Goal: Feedback & Contribution: Submit feedback/report problem

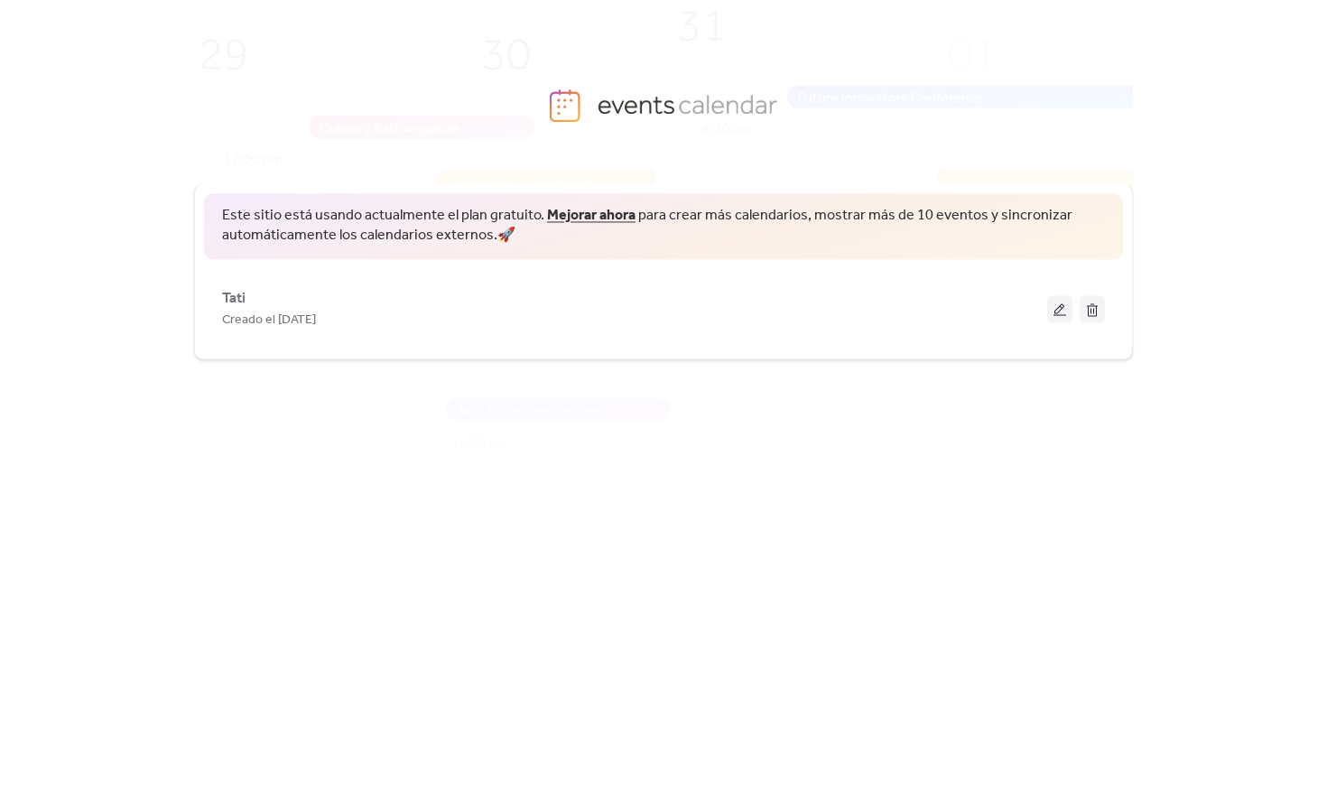
click at [1265, 145] on body "Este sitio está usando actualmente el plan gratuito. Mejorar ahora para crear m…" at bounding box center [663, 395] width 1327 height 791
click at [1219, 181] on body "Este sitio está usando actualmente el plan gratuito. Mejorar ahora para crear m…" at bounding box center [663, 395] width 1327 height 791
click at [586, 418] on div "Este sitio está usando actualmente el plan gratuito. Mejorar ahora para crear m…" at bounding box center [663, 457] width 939 height 606
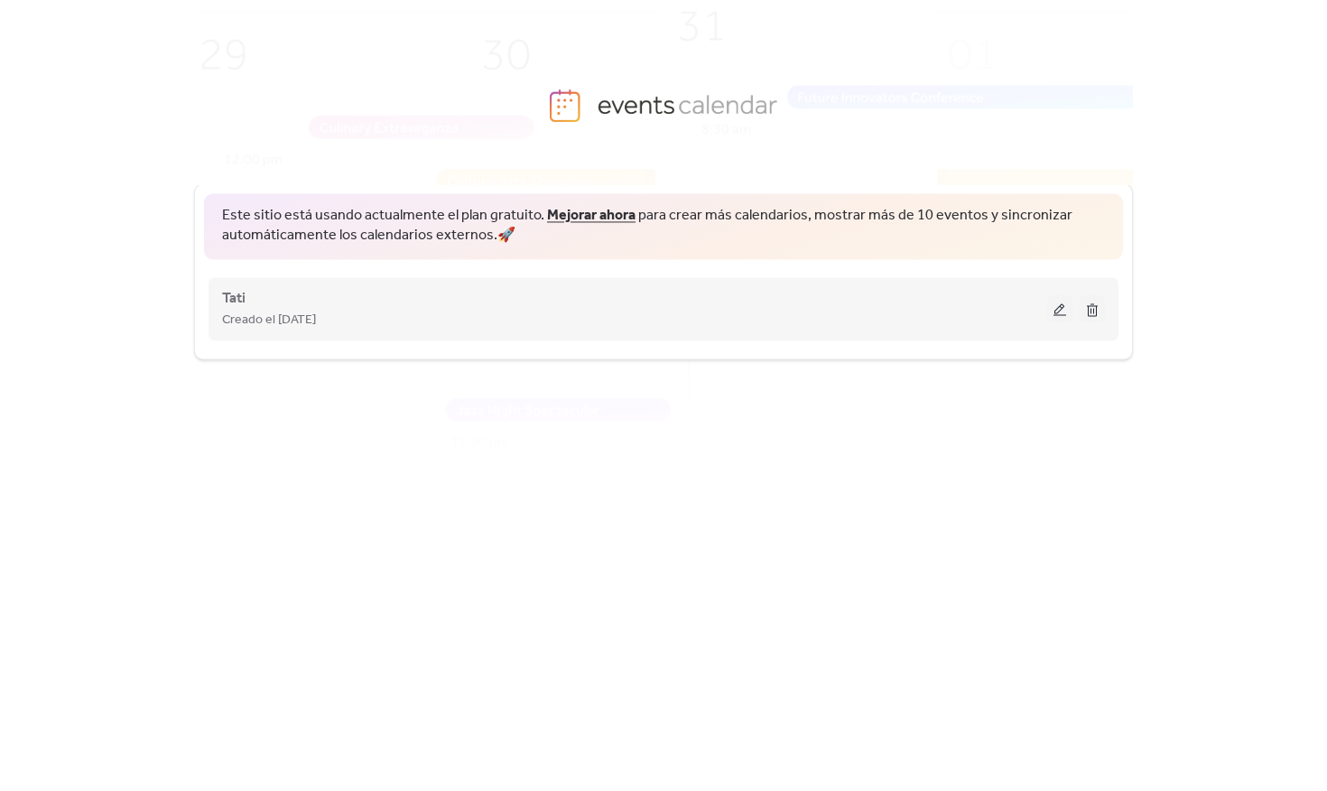
click at [1064, 319] on button at bounding box center [1059, 308] width 25 height 27
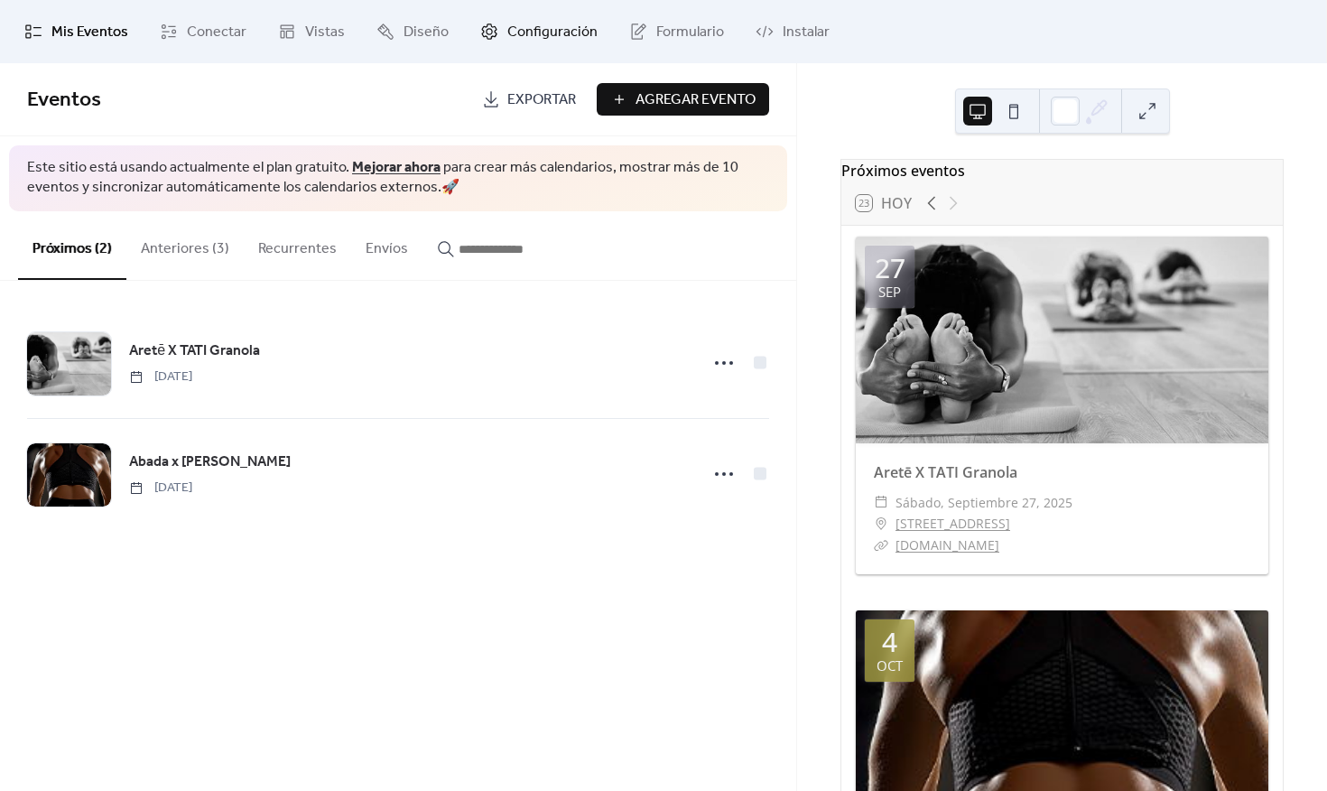
click at [521, 14] on link "Configuración" at bounding box center [539, 31] width 144 height 49
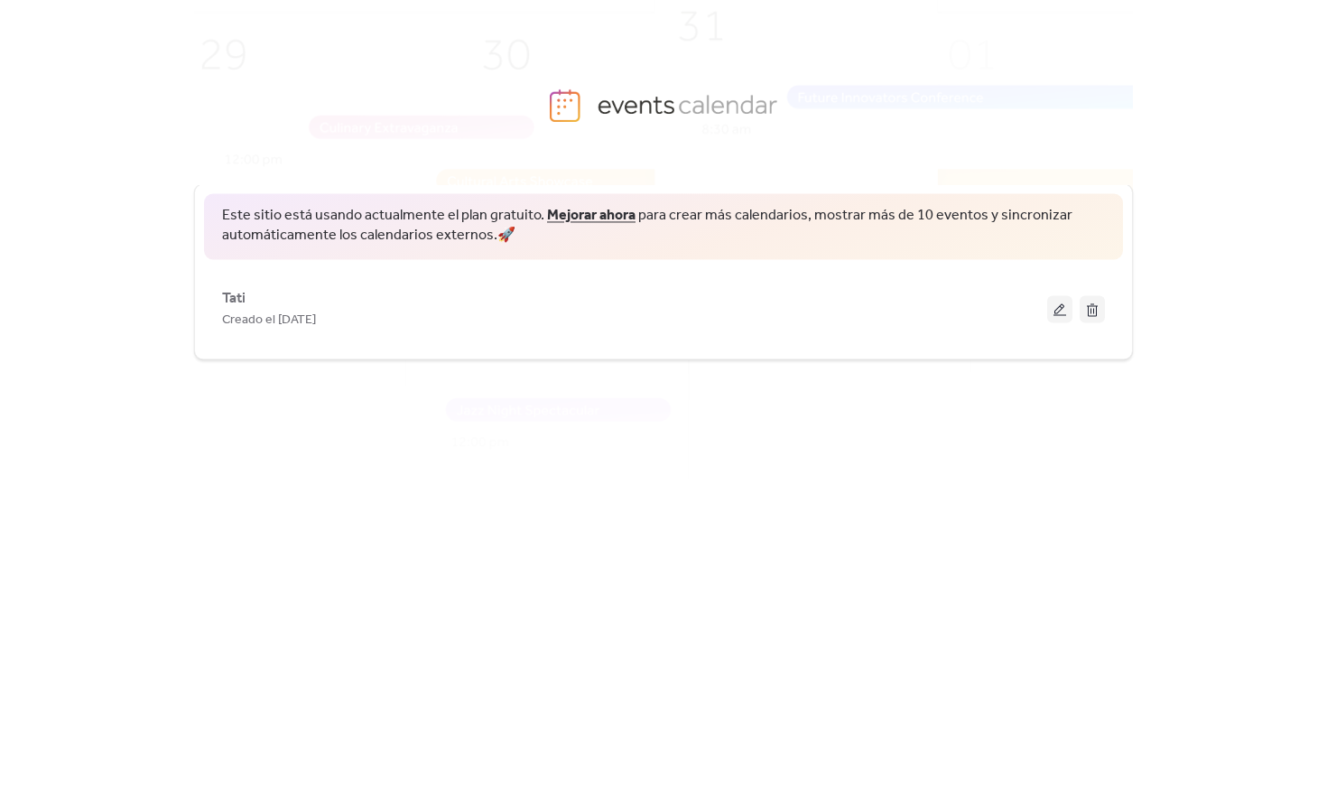
click at [1293, 429] on div "Este sitio está usando actualmente el plan gratuito. Mejorar ahora para crear m…" at bounding box center [663, 488] width 1327 height 606
click at [1290, 429] on div "Este sitio está usando actualmente el plan gratuito. Mejorar ahora para crear m…" at bounding box center [663, 488] width 1327 height 606
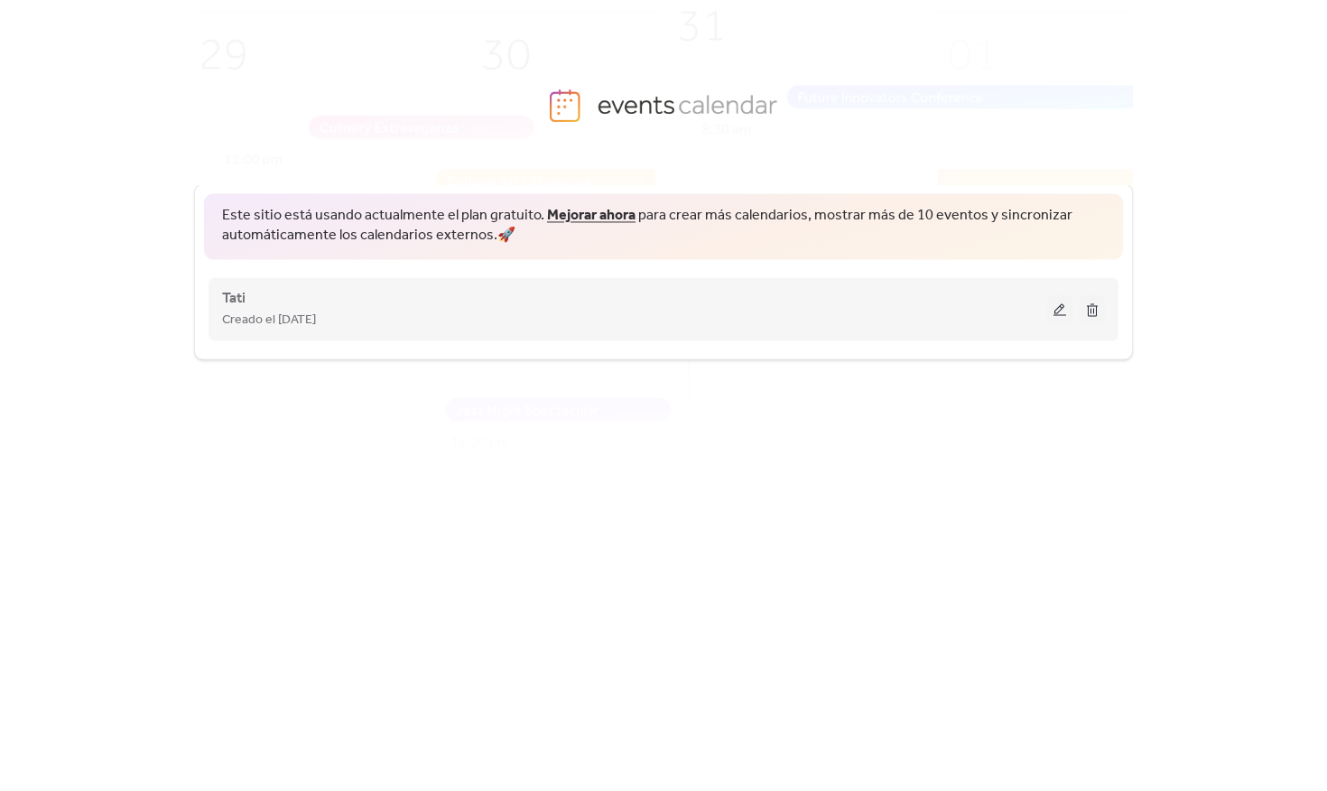
click at [418, 314] on div "Creado el [DATE]" at bounding box center [634, 320] width 825 height 22
click at [551, 323] on div "Creado el [DATE]" at bounding box center [634, 320] width 825 height 22
click at [404, 319] on div "Creado el [DATE]" at bounding box center [634, 320] width 825 height 22
click at [910, 310] on div "Creado el [DATE]" at bounding box center [634, 320] width 825 height 22
click at [674, 285] on div "Tati Creado el 8-sep-2025" at bounding box center [663, 309] width 883 height 72
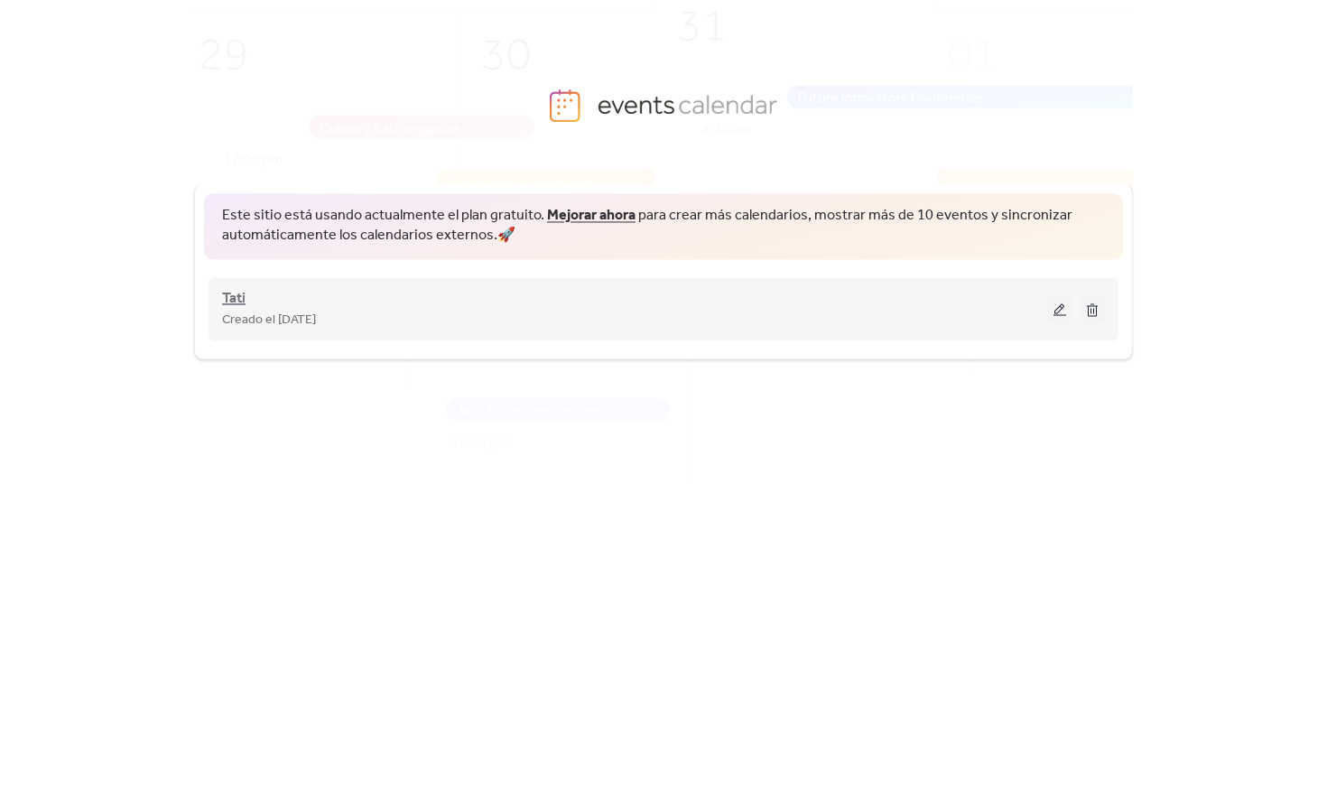
click at [239, 294] on span "Tati" at bounding box center [233, 299] width 23 height 22
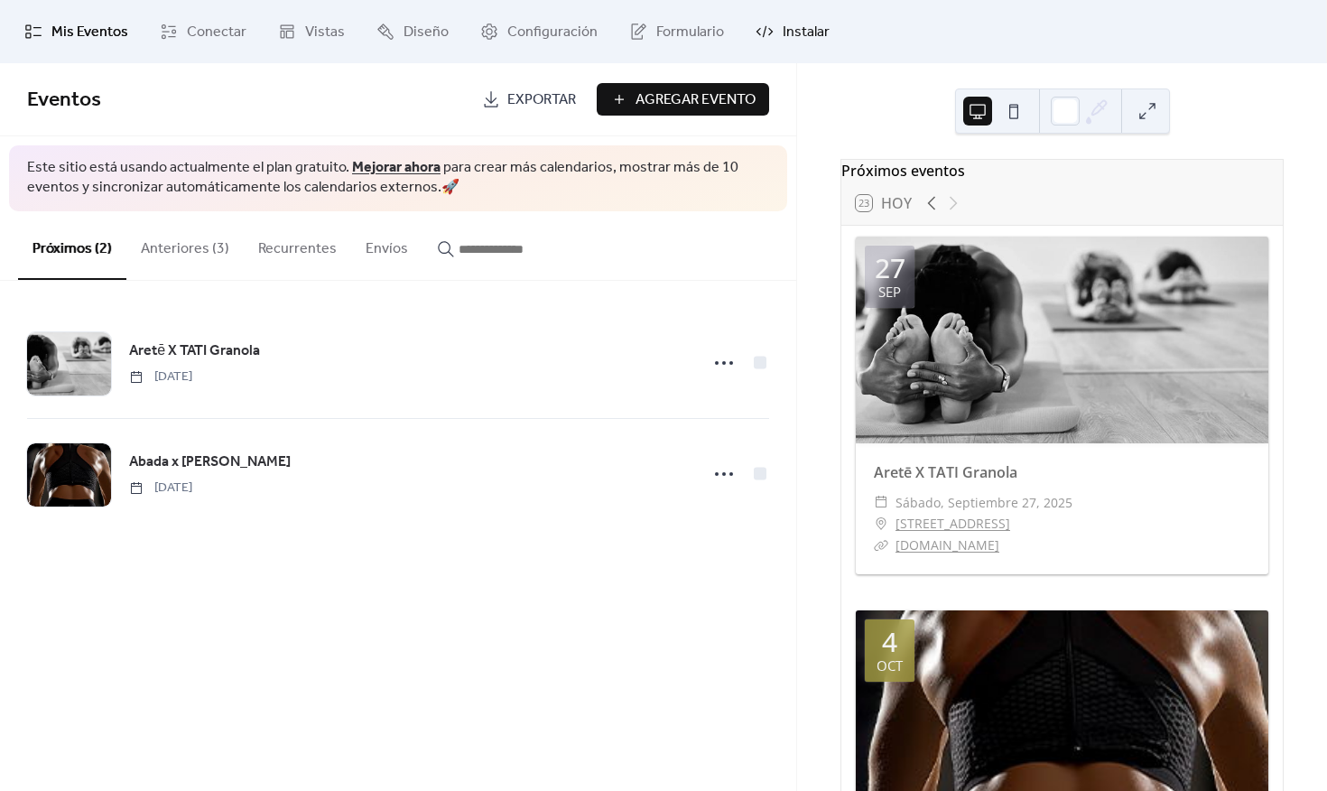
click at [771, 36] on link "Instalar" at bounding box center [792, 31] width 101 height 49
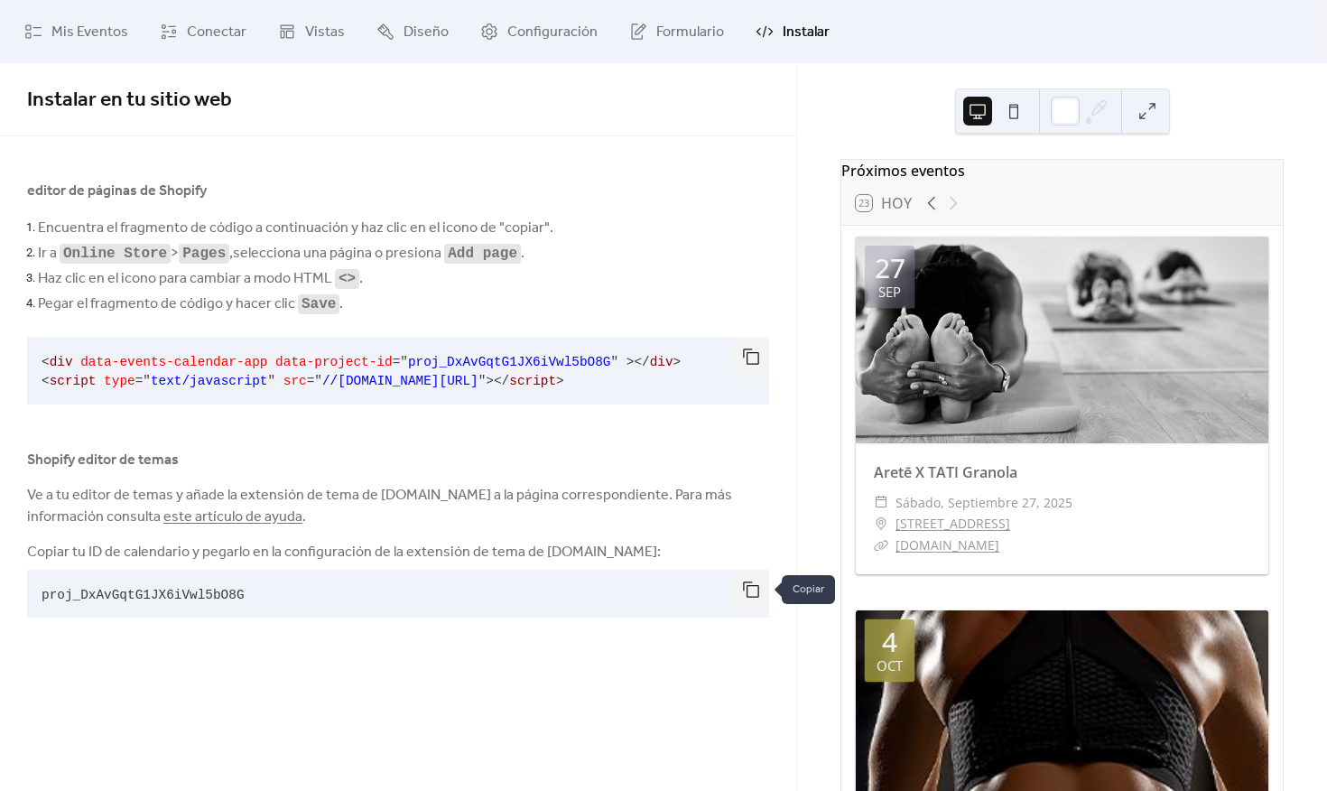
click at [755, 580] on button "button" at bounding box center [751, 590] width 36 height 40
click at [753, 357] on button "button" at bounding box center [751, 357] width 36 height 40
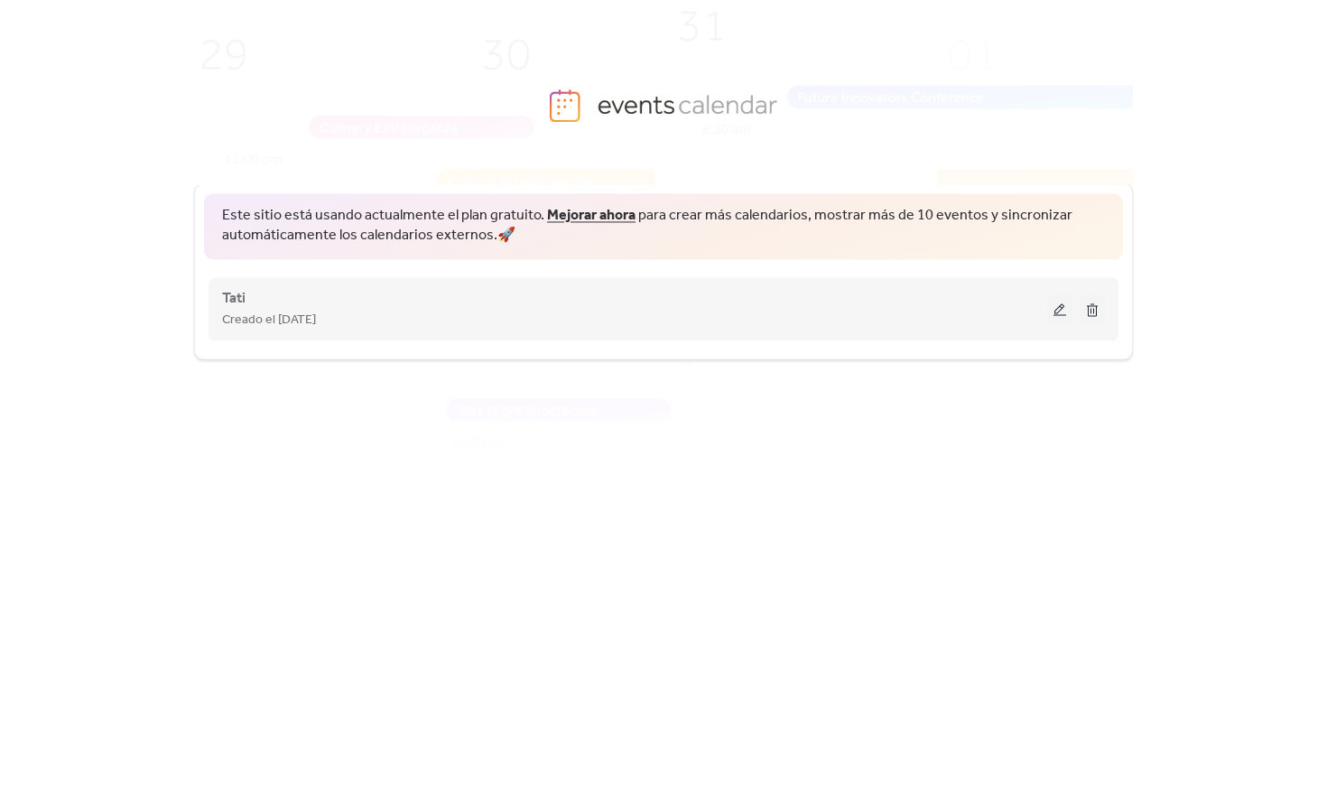
click at [801, 285] on div "Tati Creado el 8-sep-2025" at bounding box center [663, 309] width 883 height 72
click at [349, 322] on div "Creado el [DATE]" at bounding box center [634, 320] width 825 height 22
click at [241, 297] on span "Tati" at bounding box center [233, 299] width 23 height 22
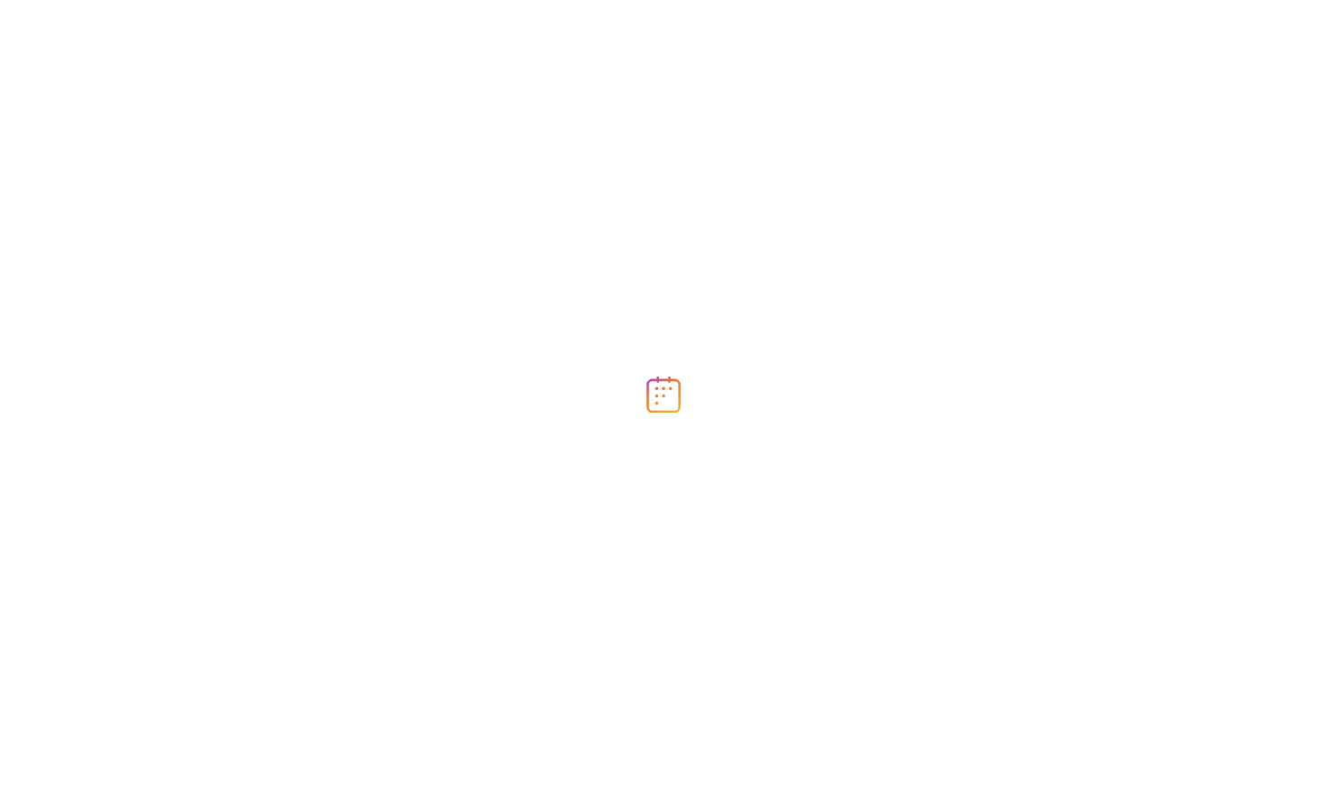
click at [241, 297] on div at bounding box center [663, 395] width 1327 height 791
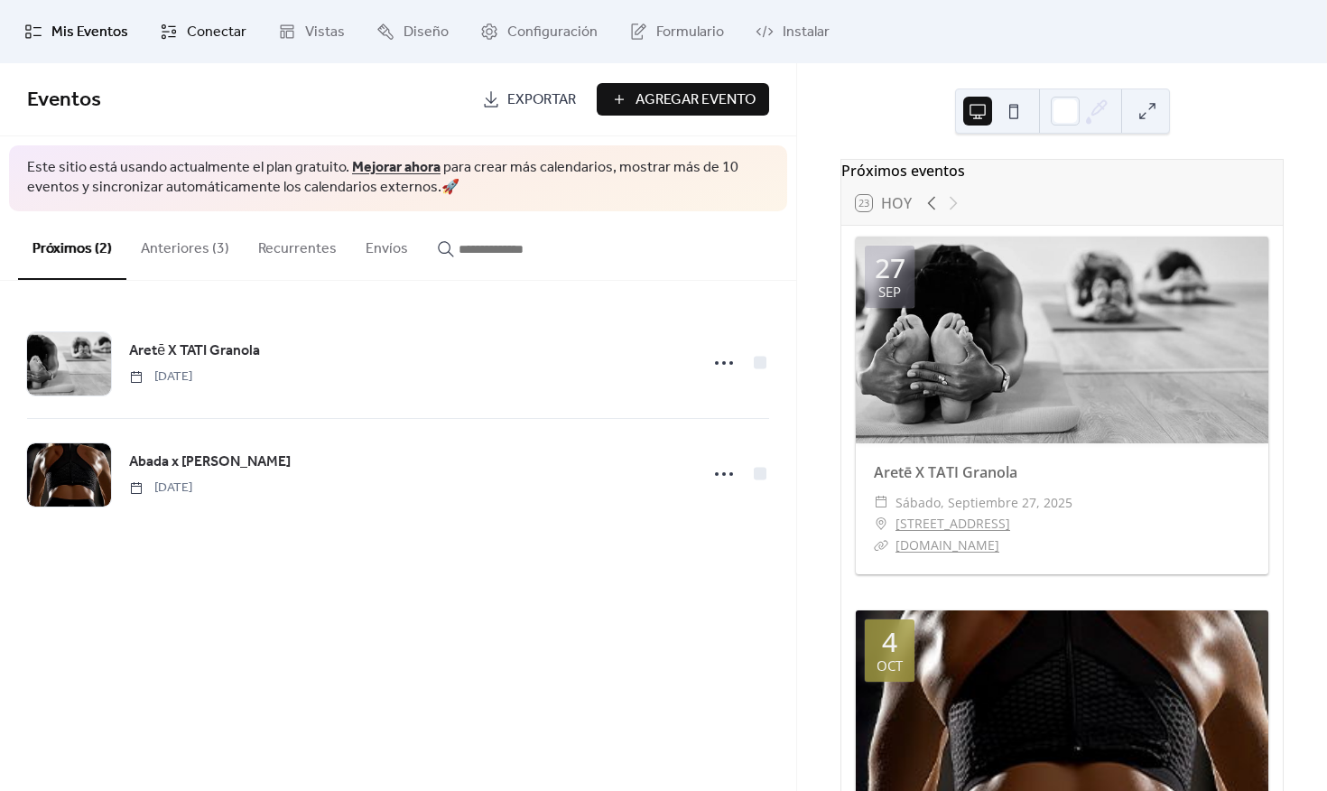
click at [244, 24] on link "Conectar" at bounding box center [203, 31] width 114 height 49
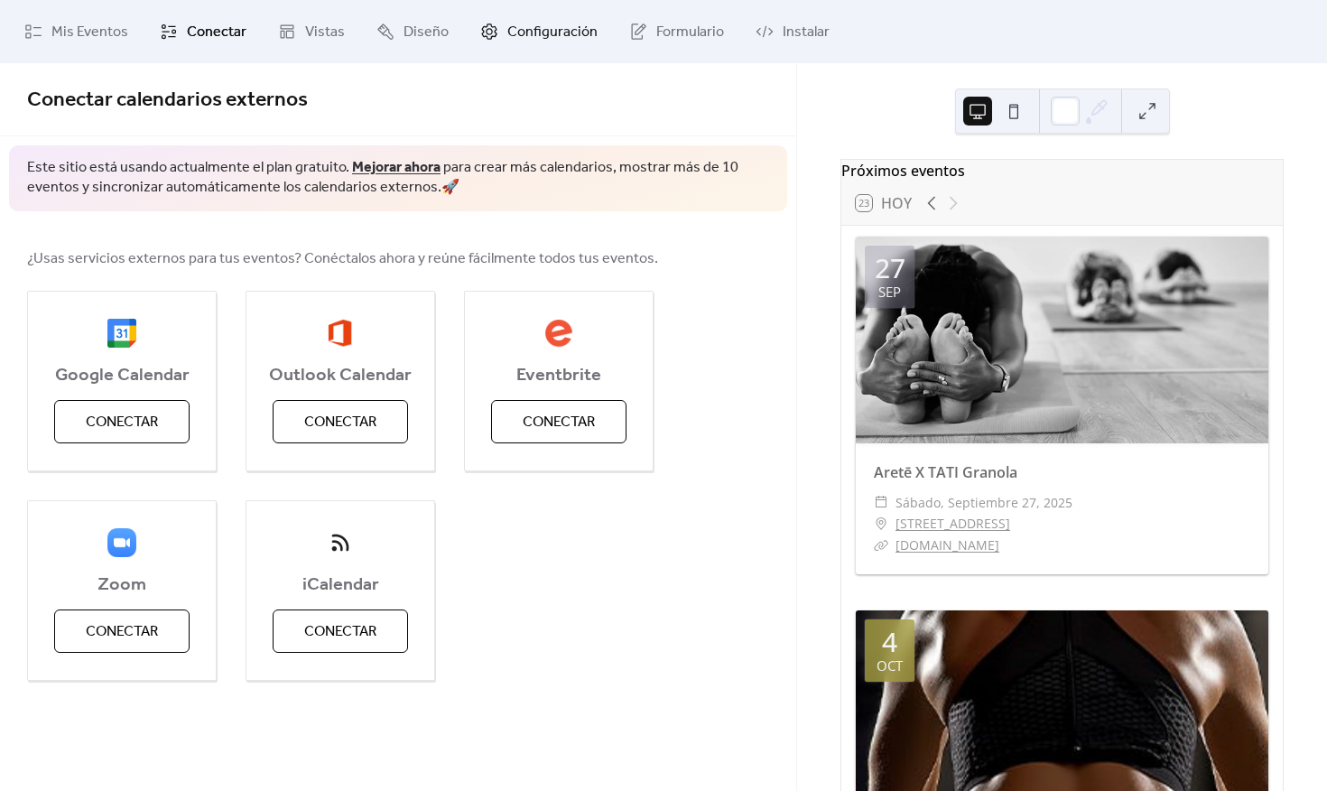
click at [489, 40] on icon at bounding box center [489, 32] width 18 height 18
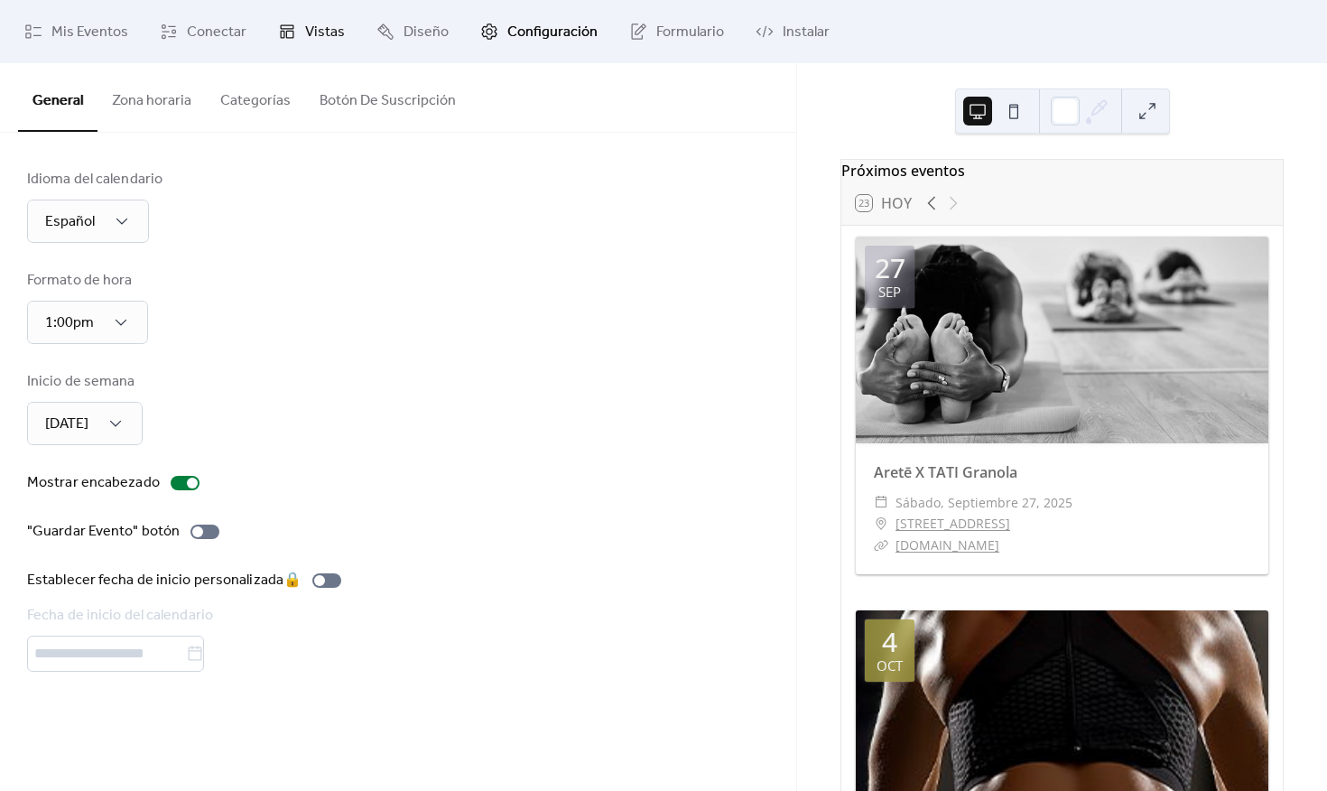
click at [334, 37] on span "Vistas" at bounding box center [325, 33] width 40 height 22
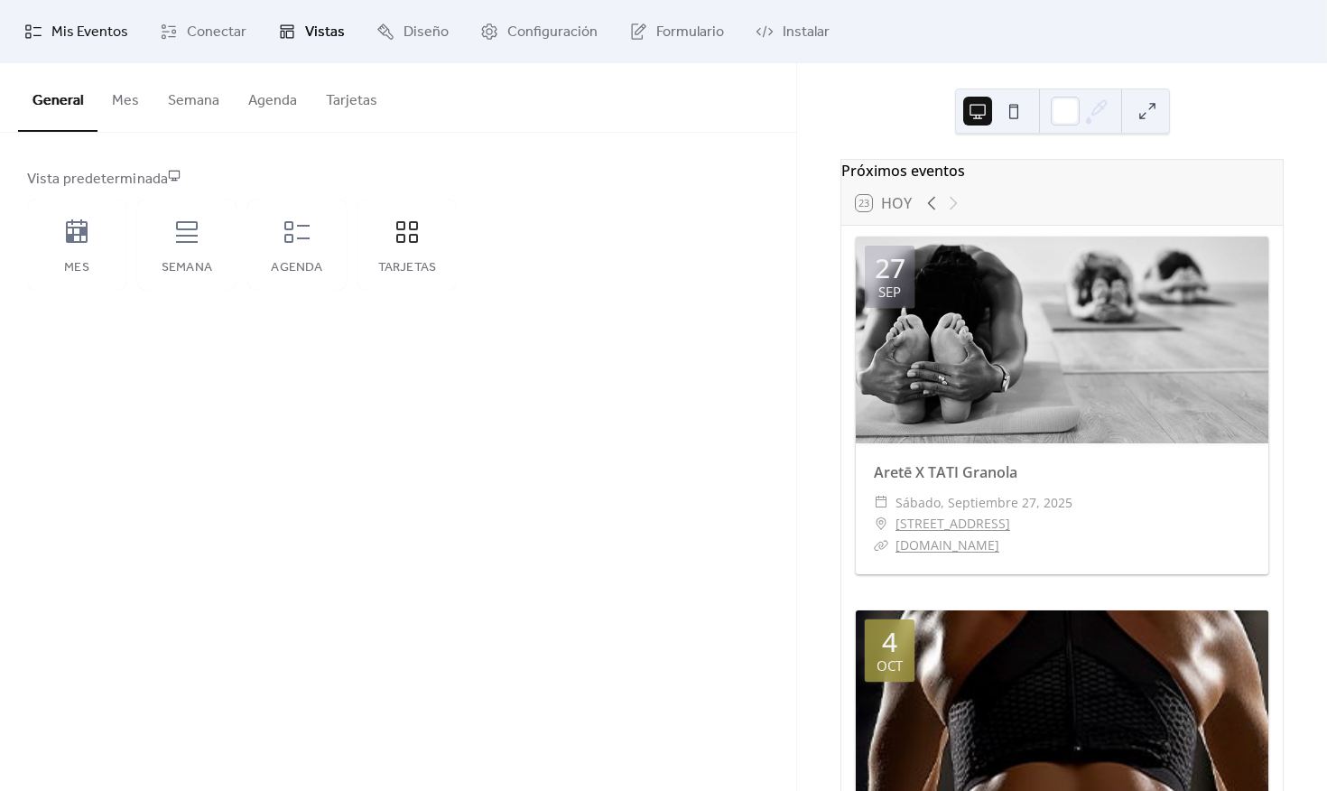
click at [71, 39] on span "Mis Eventos" at bounding box center [89, 33] width 77 height 22
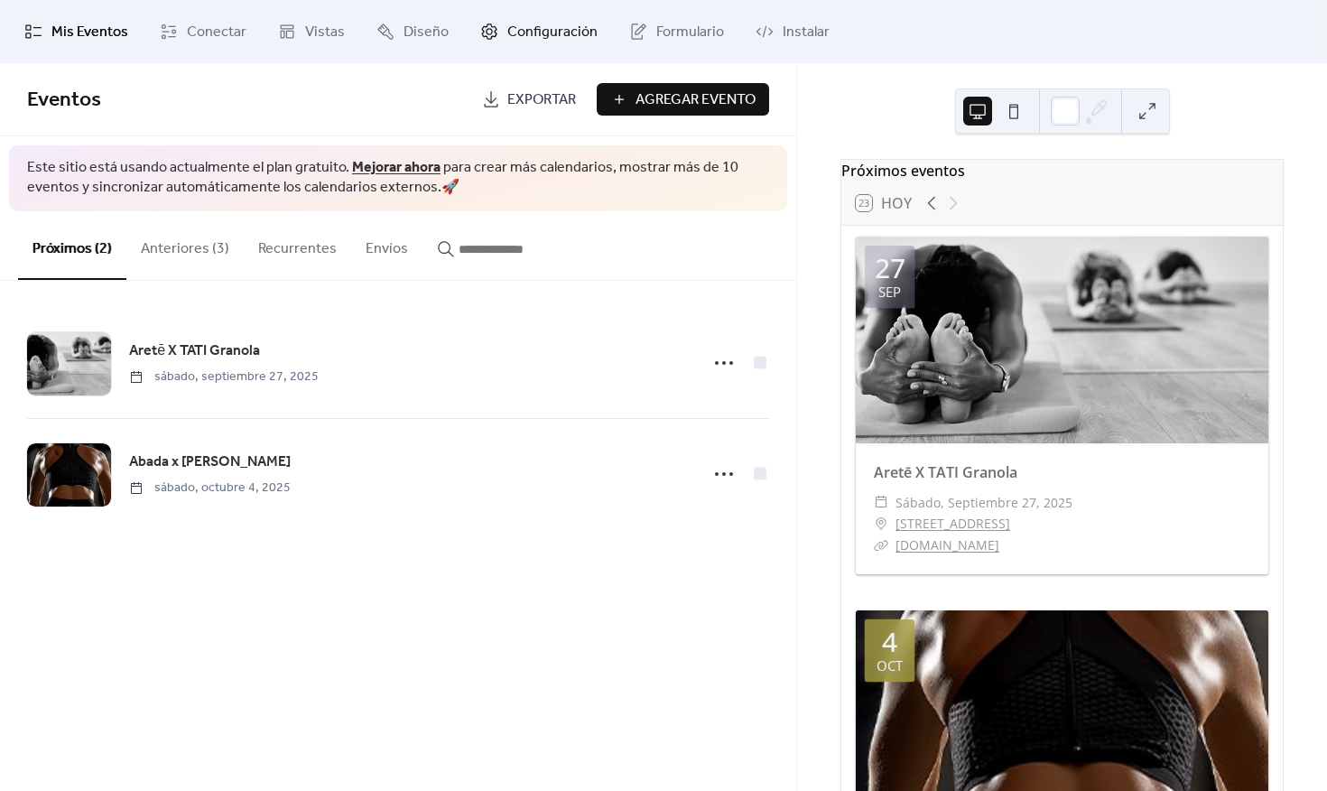
click at [514, 28] on span "Configuración" at bounding box center [552, 33] width 90 height 22
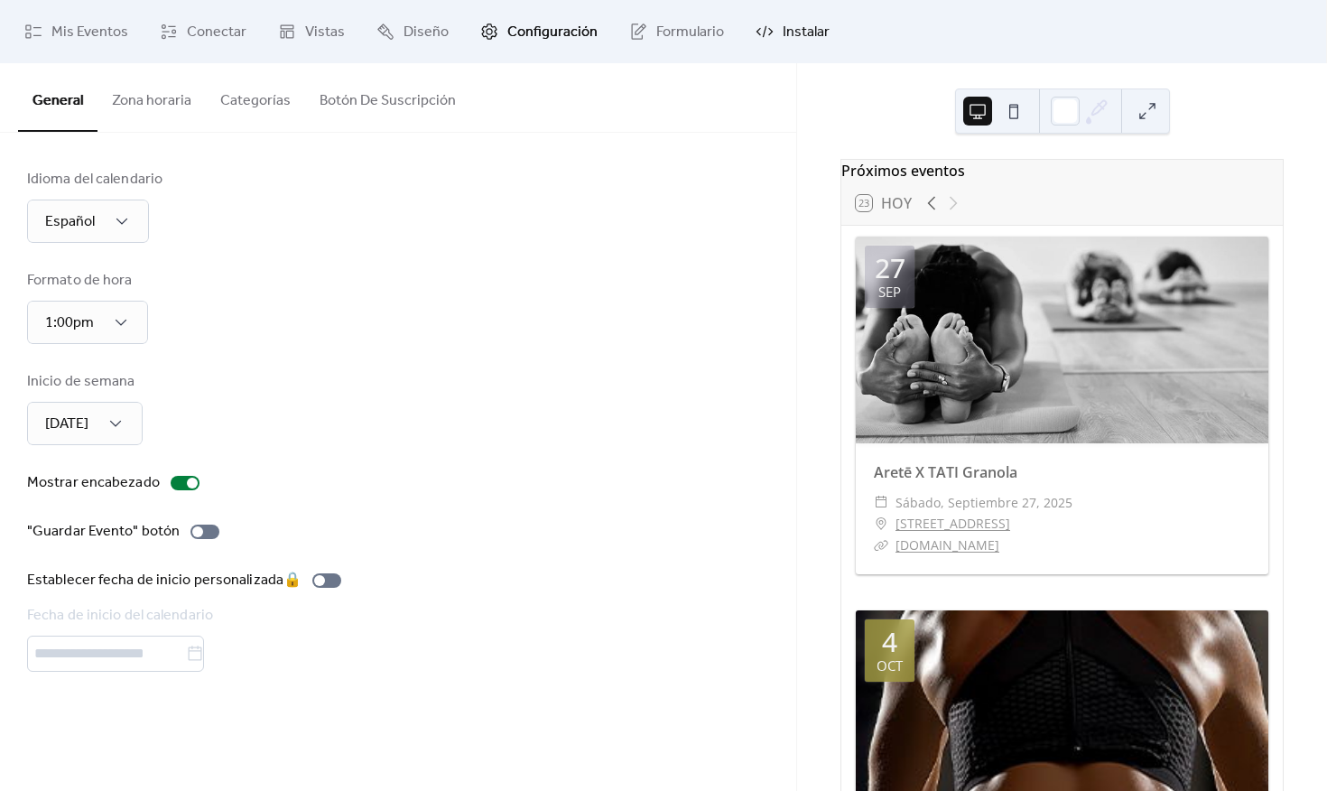
click at [798, 33] on span "Instalar" at bounding box center [806, 33] width 47 height 22
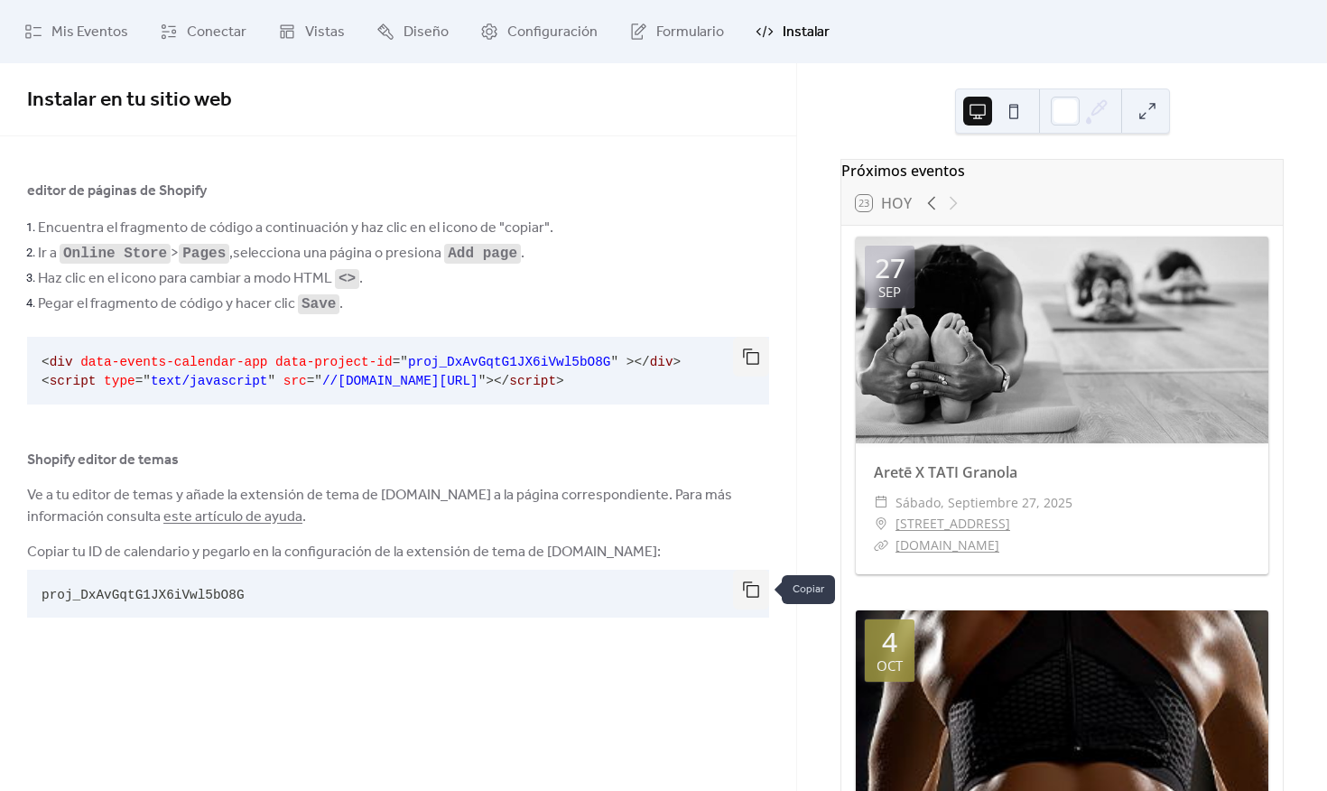
click at [746, 593] on button "button" at bounding box center [751, 590] width 36 height 40
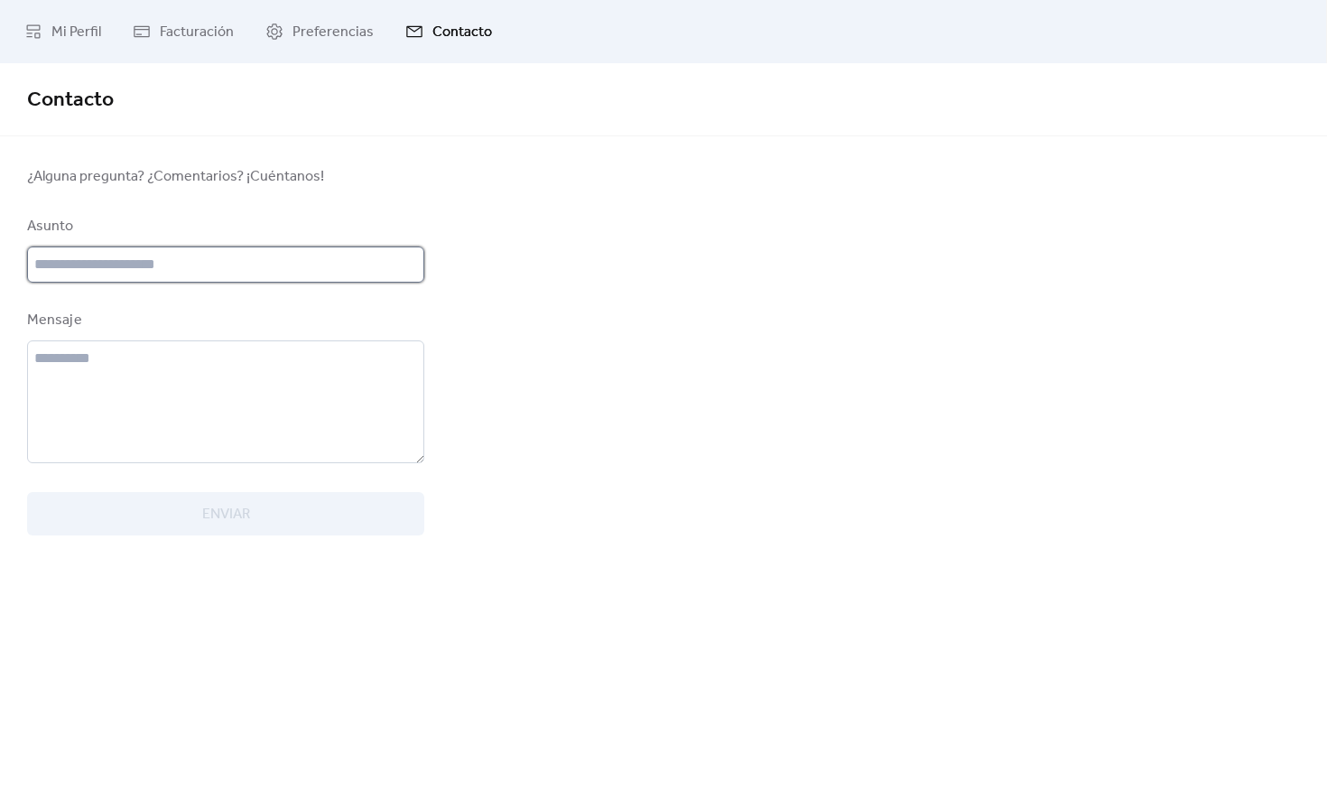
click at [207, 265] on input "text" at bounding box center [225, 264] width 397 height 36
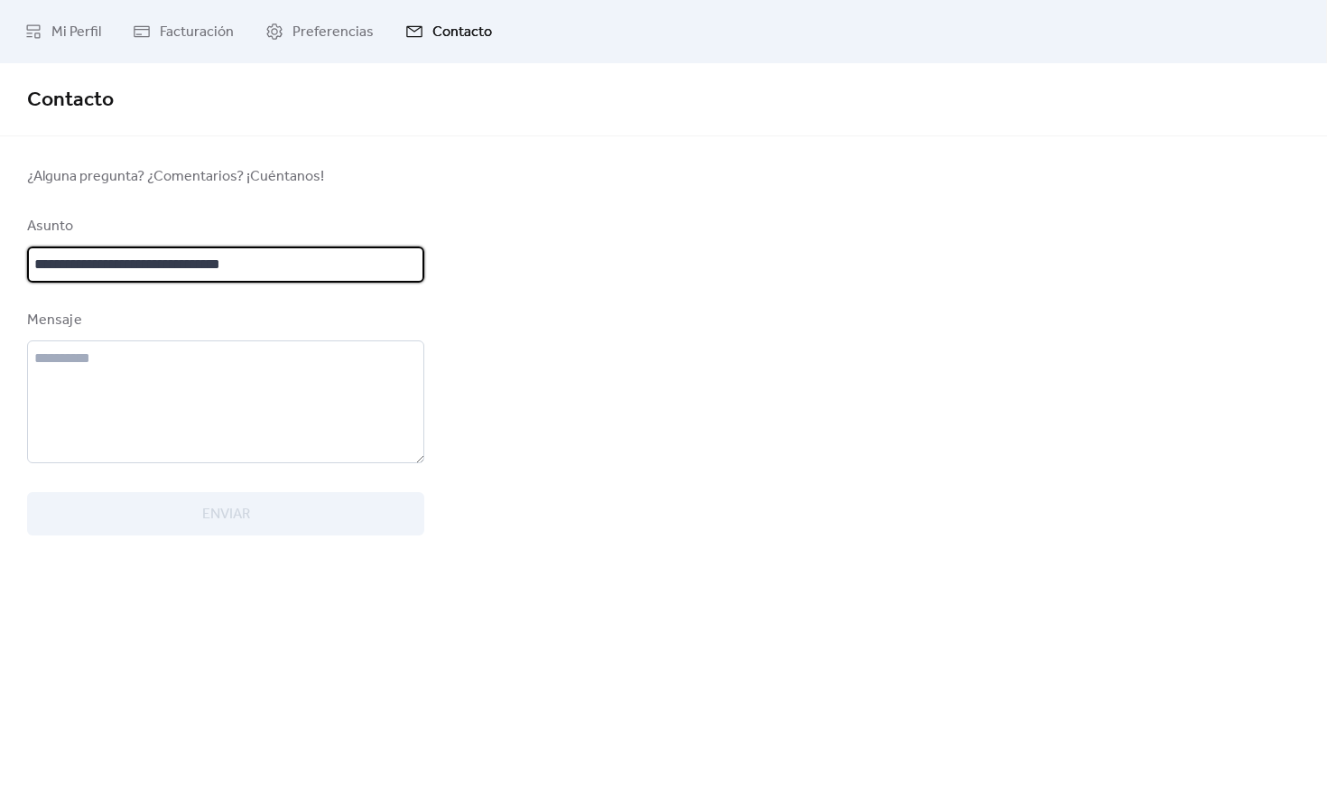
click at [320, 261] on input "**********" at bounding box center [225, 264] width 397 height 36
drag, startPoint x: 320, startPoint y: 261, endPoint x: 35, endPoint y: 256, distance: 285.3
click at [35, 256] on input "**********" at bounding box center [225, 264] width 397 height 36
type input "**********"
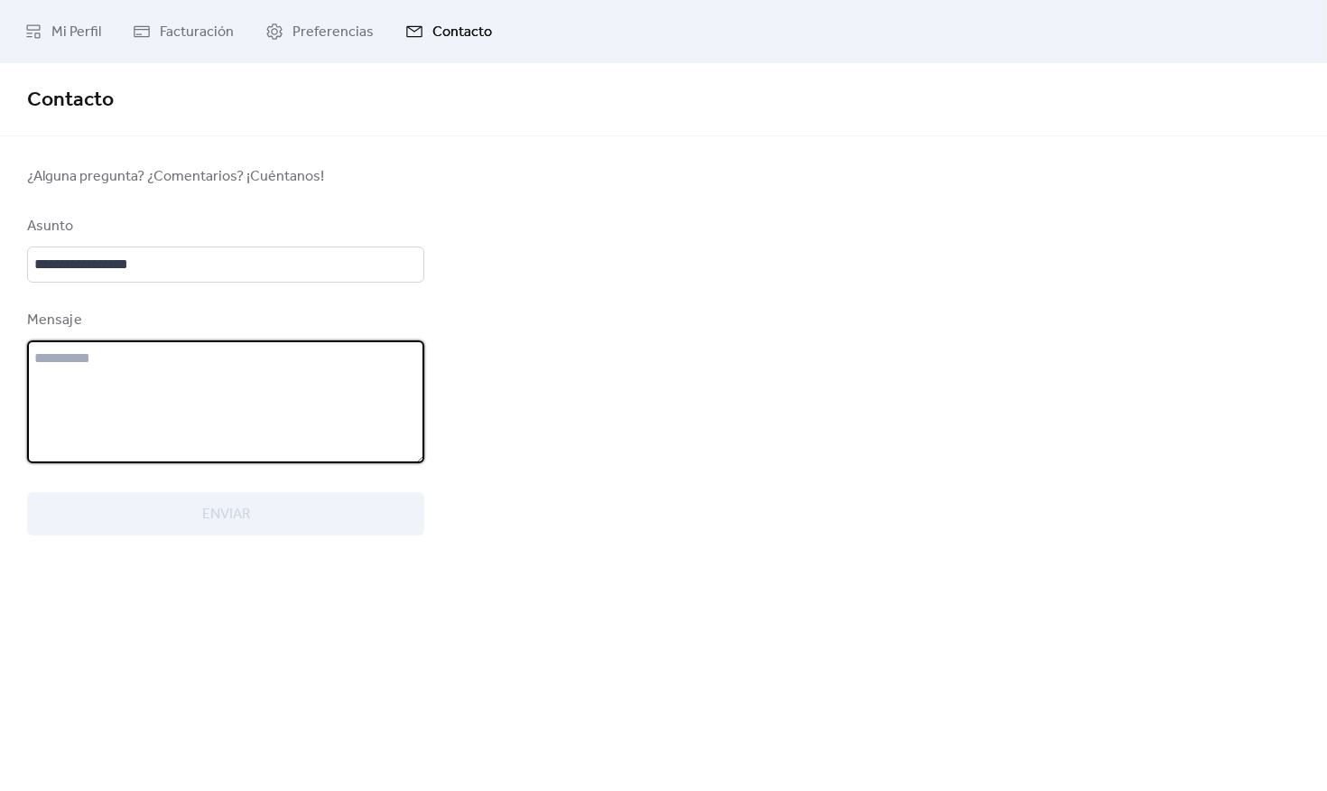
click at [134, 384] on textarea at bounding box center [225, 401] width 397 height 123
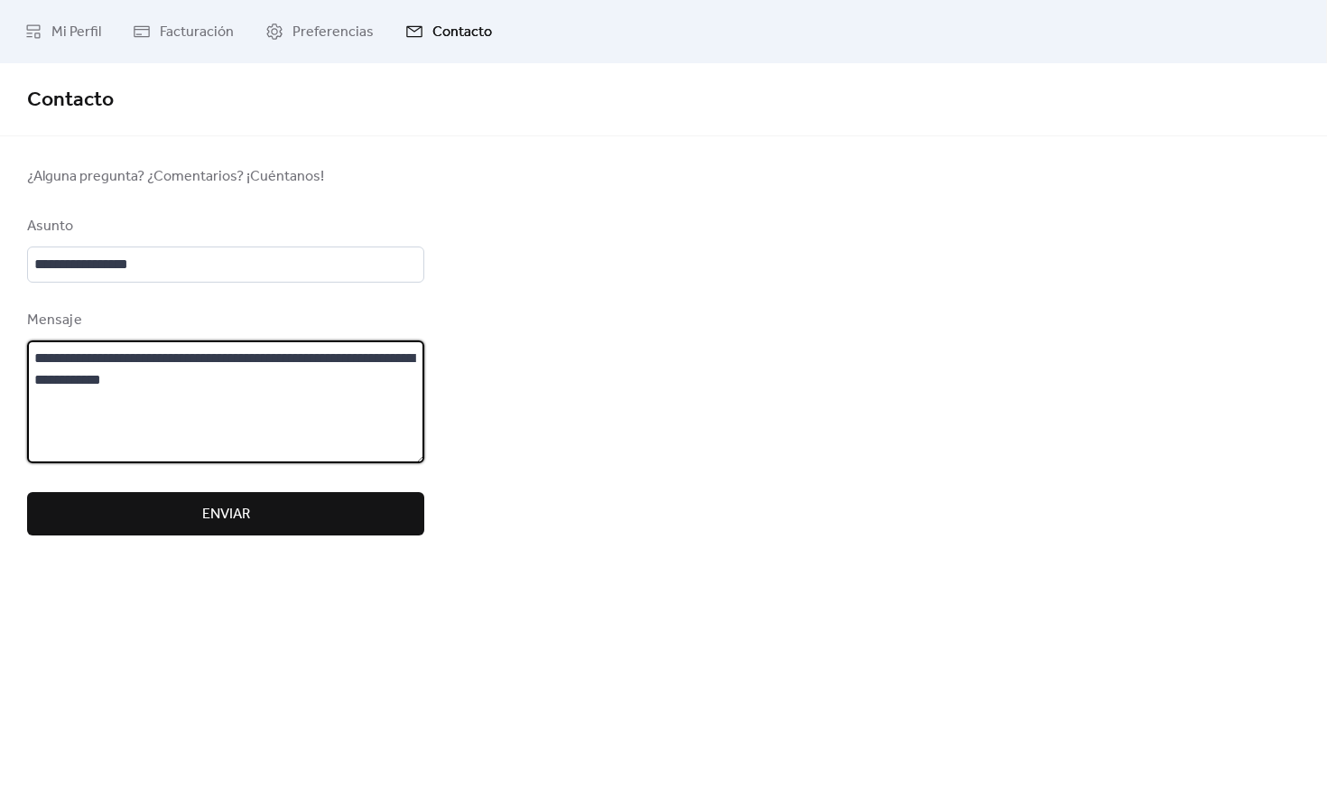
type textarea "**********"
click at [192, 532] on button "Enviar" at bounding box center [225, 513] width 397 height 43
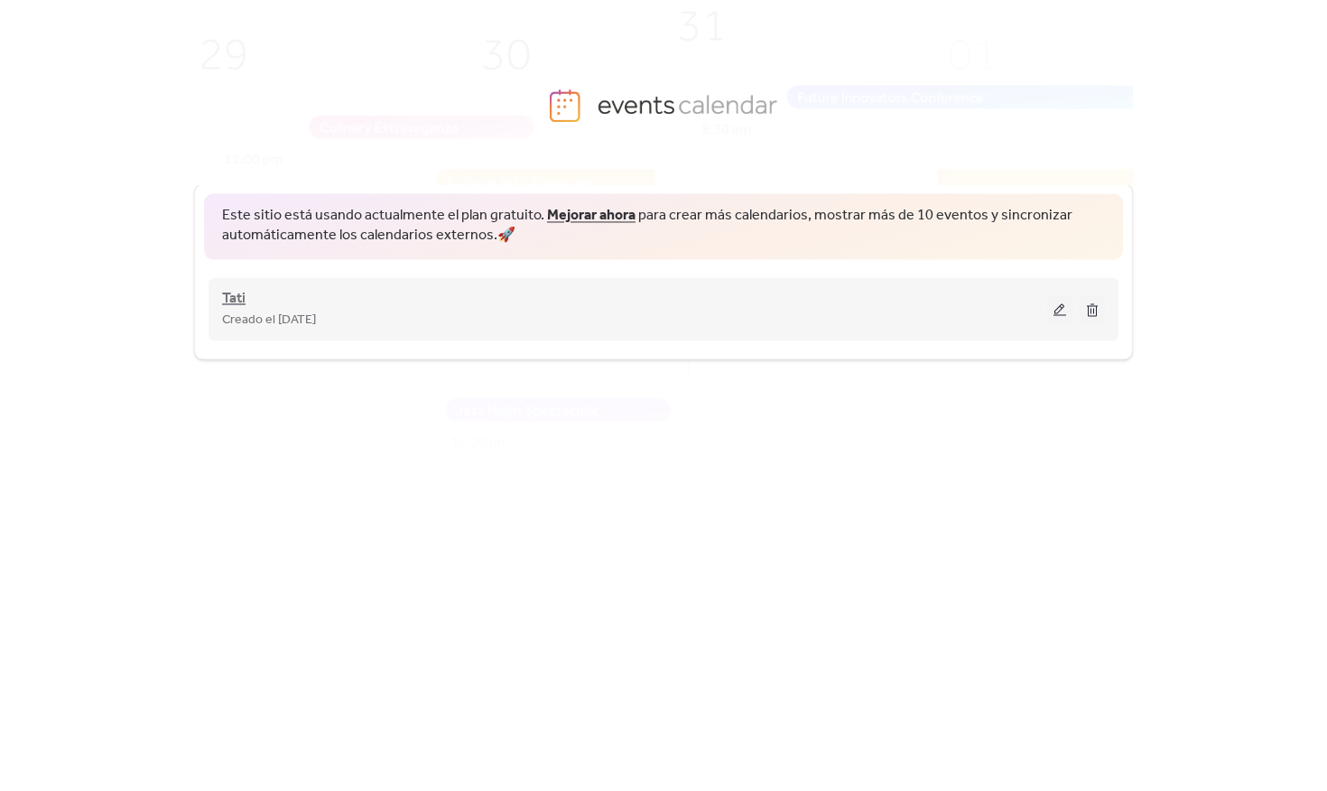
click at [236, 294] on span "Tati" at bounding box center [233, 299] width 23 height 22
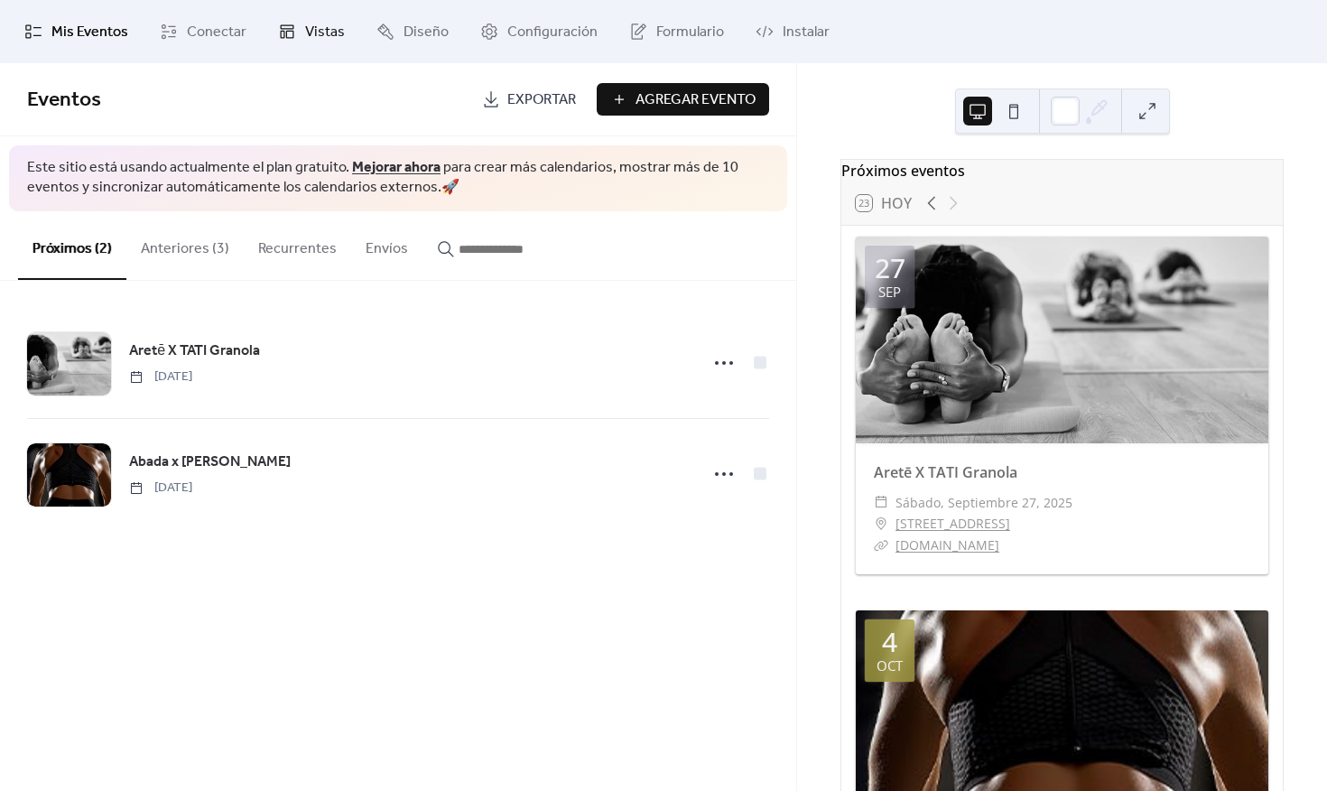
click at [305, 38] on span "Vistas" at bounding box center [325, 33] width 40 height 22
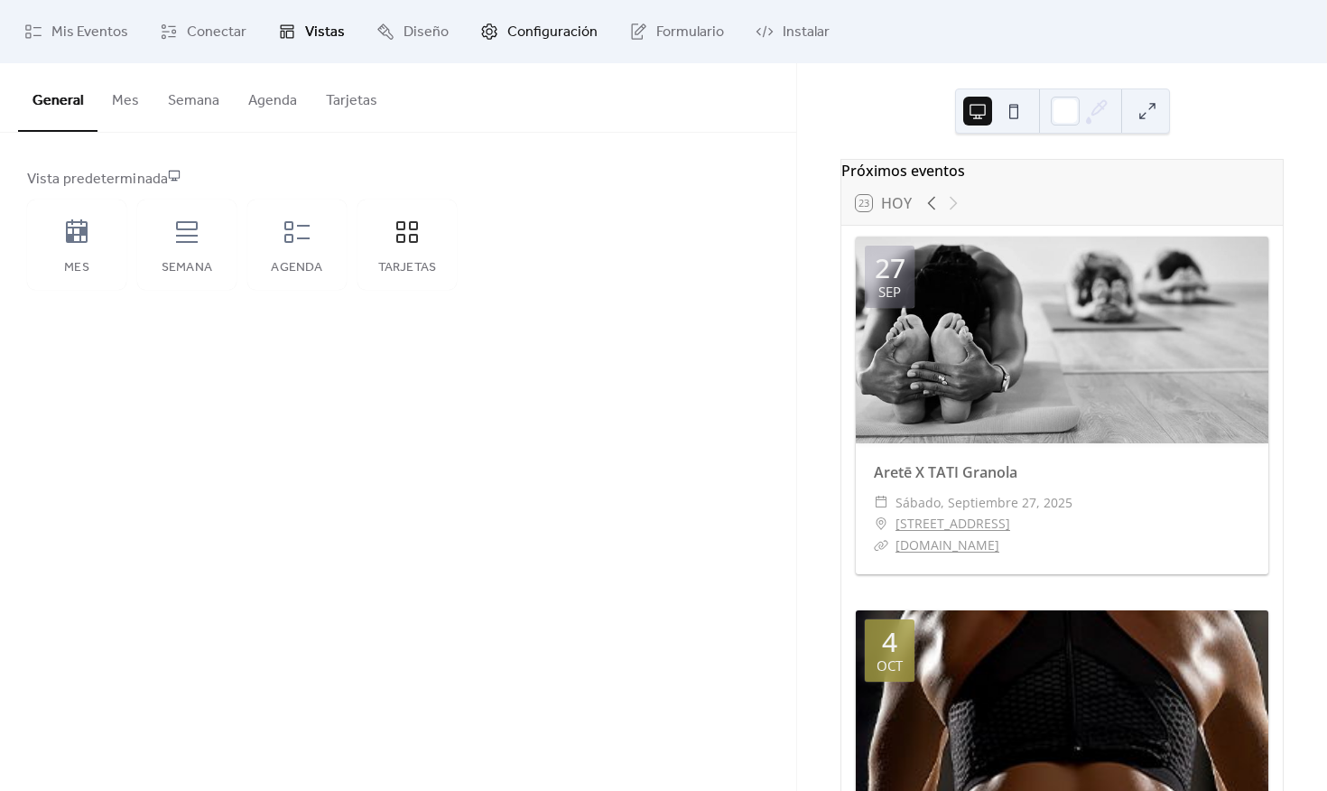
click at [590, 24] on link "Configuración" at bounding box center [539, 31] width 144 height 49
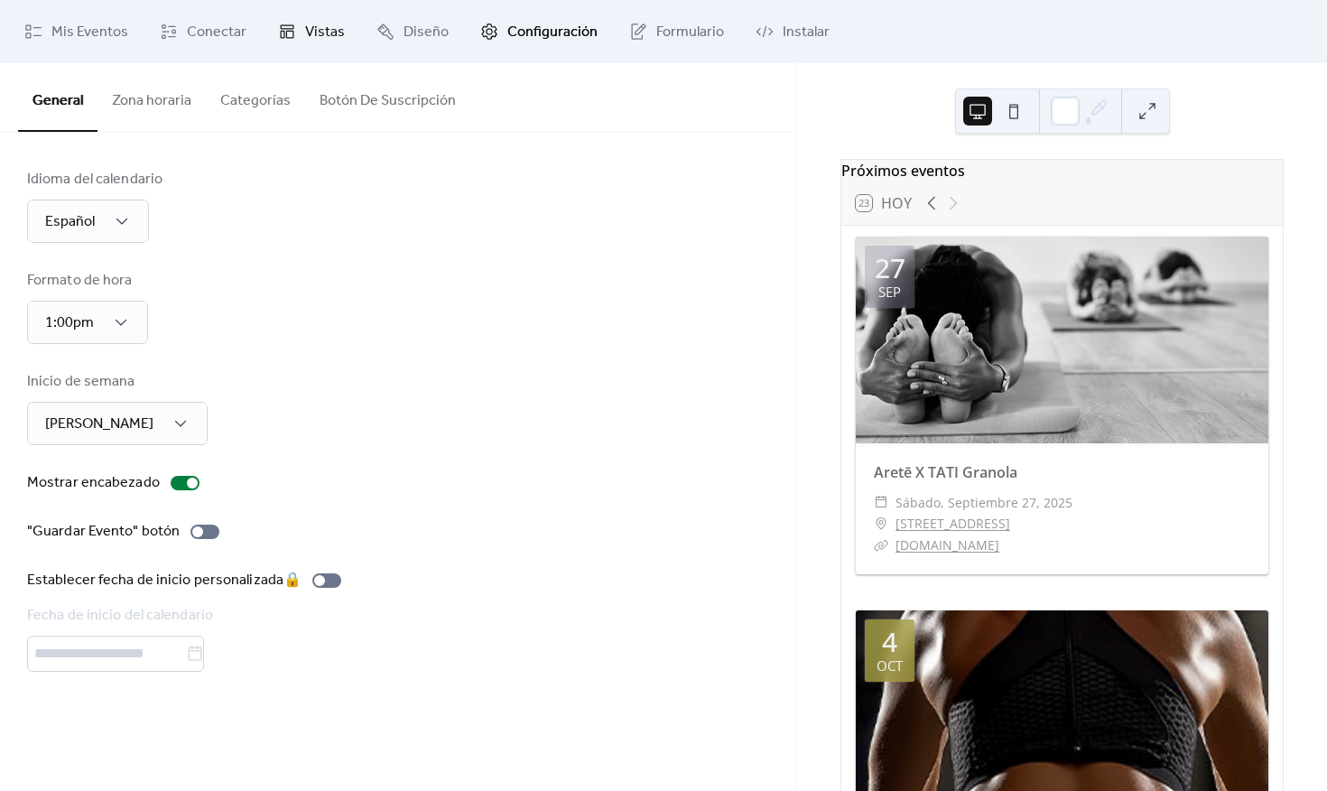
click at [308, 37] on span "Vistas" at bounding box center [325, 33] width 40 height 22
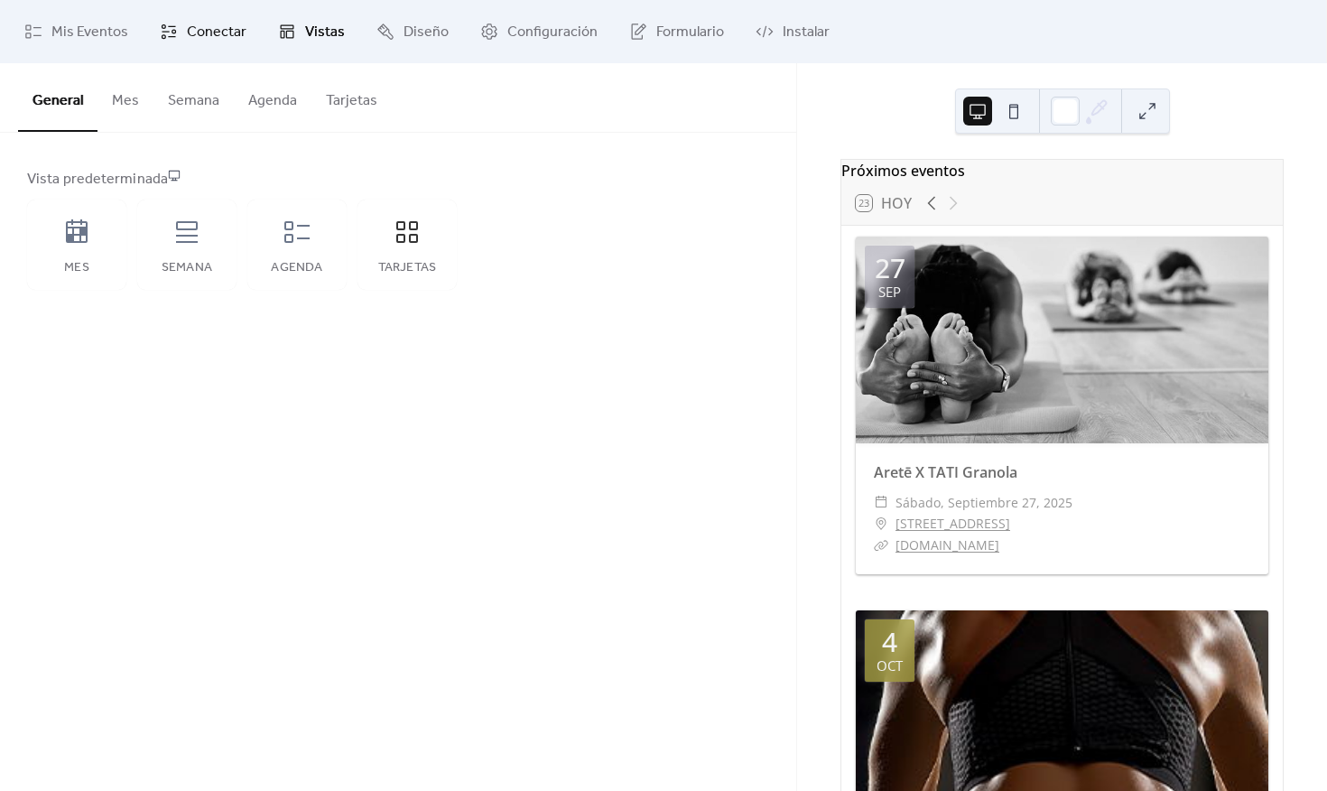
click at [201, 32] on span "Conectar" at bounding box center [217, 33] width 60 height 22
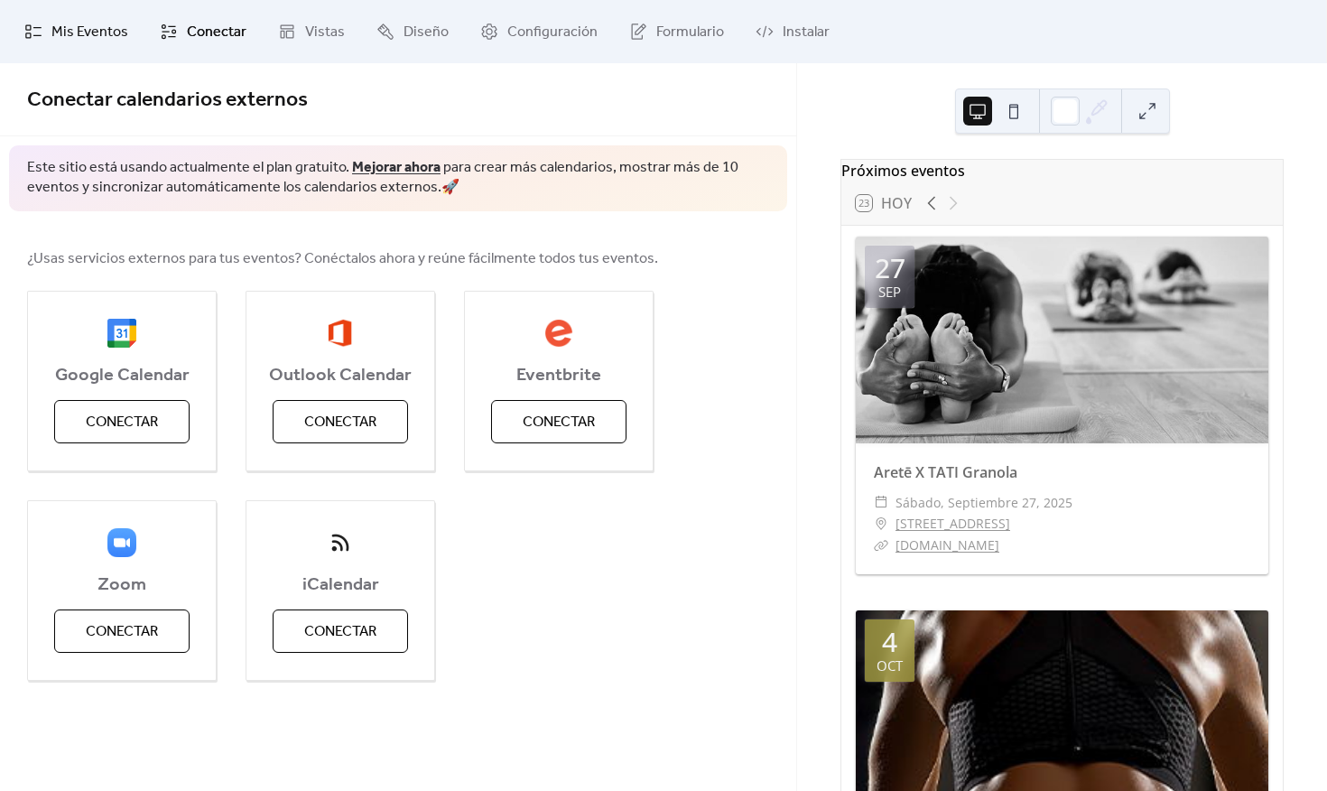
click at [97, 31] on span "Mis Eventos" at bounding box center [89, 33] width 77 height 22
